Goal: Task Accomplishment & Management: Complete application form

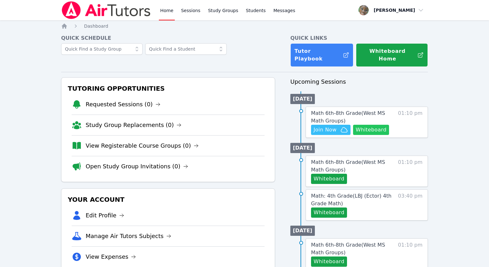
click at [376, 125] on button "Whiteboard" at bounding box center [371, 130] width 36 height 10
click at [328, 126] on span "Join Now" at bounding box center [325, 130] width 23 height 8
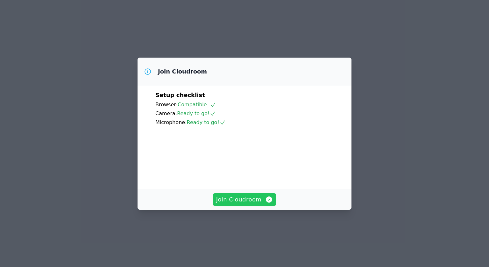
click at [236, 204] on span "Join Cloudroom" at bounding box center [244, 199] width 57 height 9
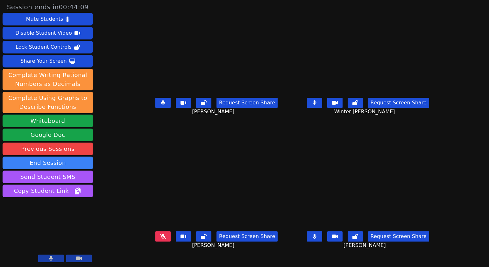
click at [161, 105] on icon at bounding box center [163, 102] width 4 height 5
click at [322, 108] on button at bounding box center [314, 103] width 15 height 10
click at [316, 239] on icon at bounding box center [315, 236] width 4 height 5
click at [316, 105] on icon at bounding box center [315, 102] width 4 height 5
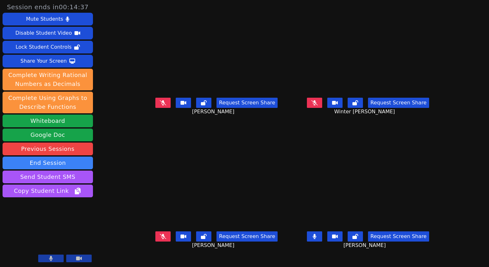
click at [316, 239] on icon at bounding box center [315, 236] width 4 height 5
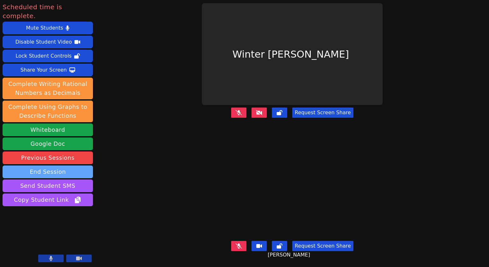
click at [56, 166] on button "End Session" at bounding box center [48, 172] width 90 height 13
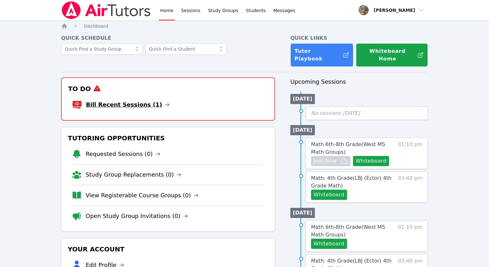
click at [127, 101] on link "Bill Recent Sessions (1)" at bounding box center [128, 104] width 84 height 9
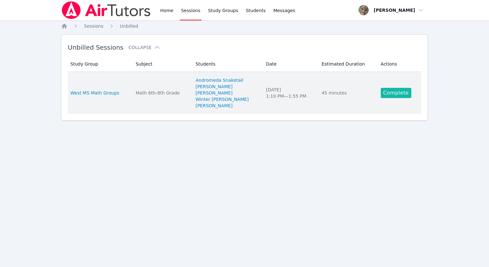
click at [387, 95] on link "Complete" at bounding box center [396, 93] width 31 height 10
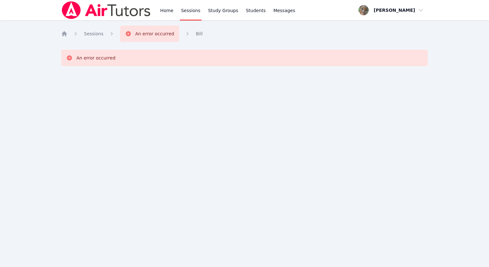
click at [126, 33] on icon "Breadcrumb" at bounding box center [128, 34] width 6 height 6
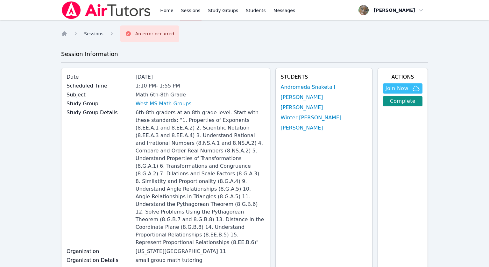
click at [89, 34] on span "Sessions" at bounding box center [93, 33] width 19 height 5
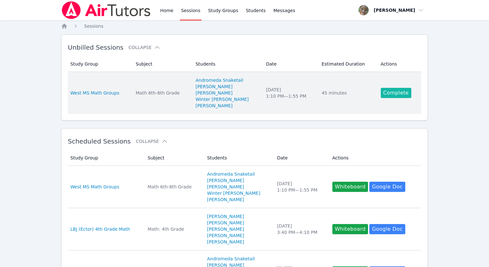
click at [385, 95] on link "Complete" at bounding box center [396, 93] width 31 height 10
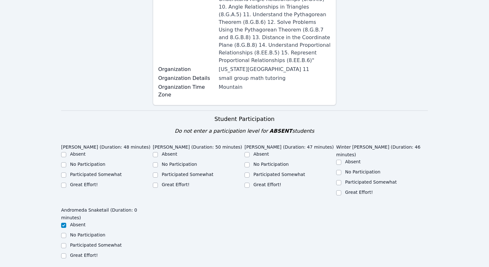
scroll to position [209, 0]
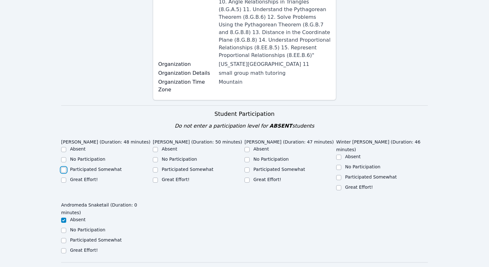
click at [65, 167] on input "Participated Somewhat" at bounding box center [63, 169] width 5 height 5
checkbox input "true"
click at [156, 178] on input "Great Effort!" at bounding box center [155, 180] width 5 height 5
checkbox input "true"
click at [248, 176] on div at bounding box center [247, 180] width 5 height 8
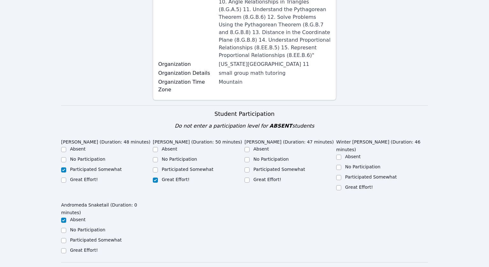
click at [339, 184] on div at bounding box center [338, 188] width 5 height 8
click at [339, 185] on input "Great Effort!" at bounding box center [338, 187] width 5 height 5
checkbox input "true"
click at [247, 178] on input "Great Effort!" at bounding box center [247, 180] width 5 height 5
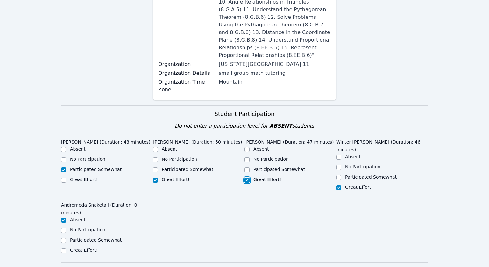
checkbox input "true"
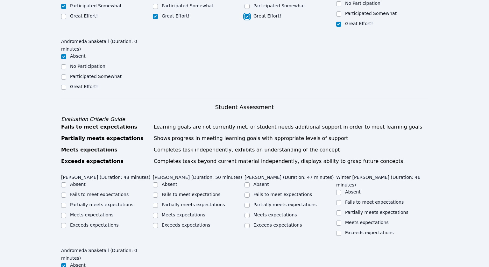
scroll to position [373, 0]
click at [63, 202] on input "Partially meets expectations" at bounding box center [63, 204] width 5 height 5
checkbox input "true"
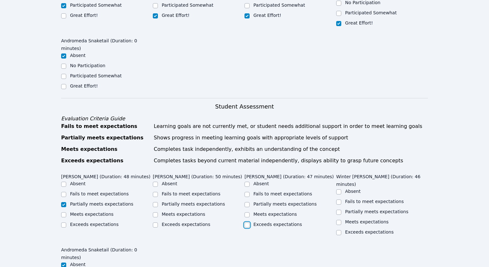
click at [248, 223] on input "Exceeds expectations" at bounding box center [247, 225] width 5 height 5
checkbox input "true"
click at [339, 220] on input "Meets expectations" at bounding box center [338, 222] width 5 height 5
checkbox input "true"
click at [155, 212] on input "Meets expectations" at bounding box center [155, 214] width 5 height 5
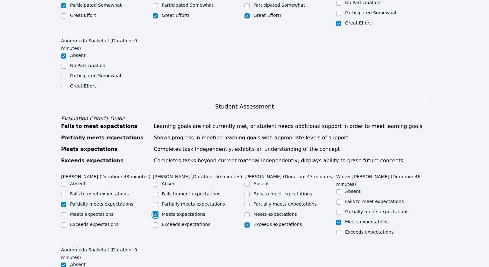
checkbox input "true"
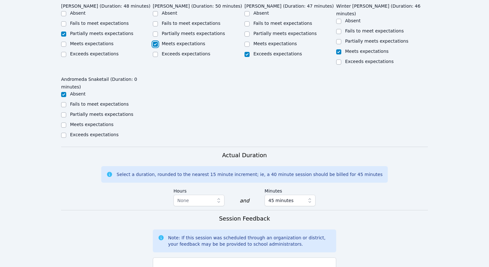
scroll to position [552, 0]
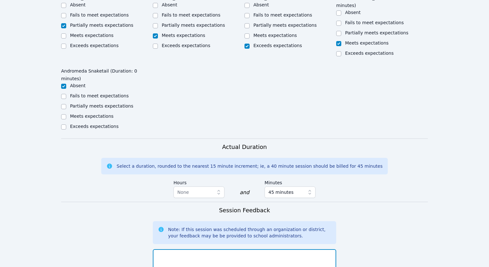
click at [182, 249] on textarea at bounding box center [244, 266] width 183 height 34
click at [206, 249] on textarea at bounding box center [244, 266] width 183 height 34
type textarea "a"
click at [302, 249] on textarea "Students worked on identifying integers, whole, and rationale numbers" at bounding box center [244, 266] width 183 height 34
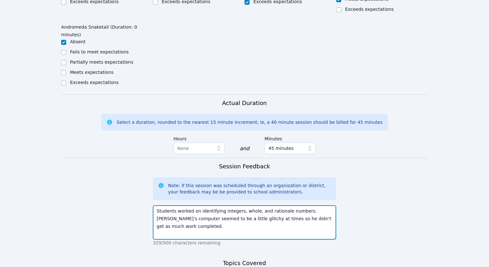
scroll to position [597, 0]
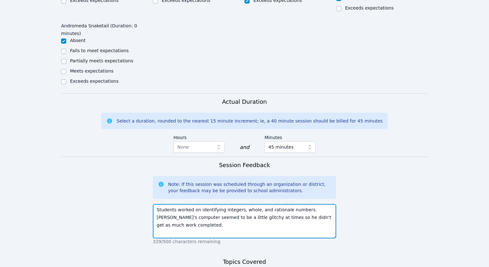
type textarea "Students worked on identifying integers, whole, and rationale numbers. Jeremiah…"
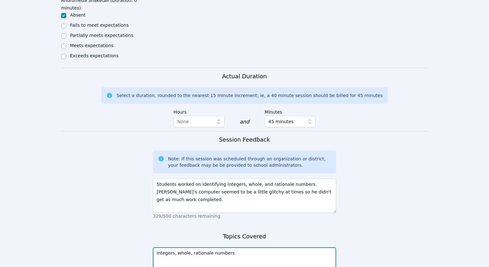
scroll to position [625, 0]
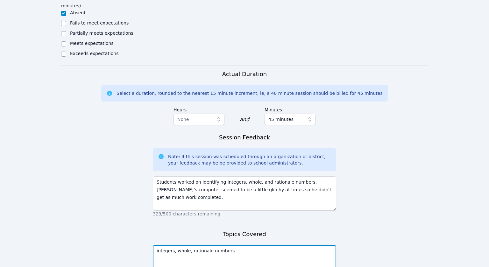
type textarea "integers, whole, rationale numbers"
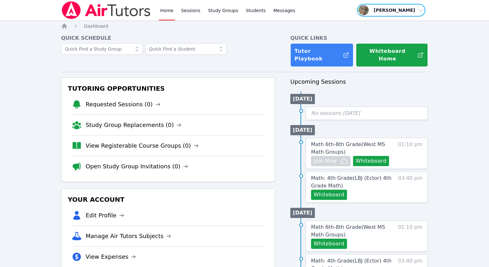
click at [418, 10] on span "button" at bounding box center [391, 10] width 69 height 14
